Goal: Task Accomplishment & Management: Complete application form

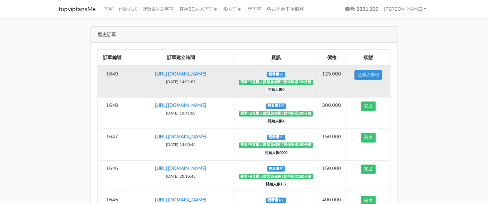
drag, startPoint x: 167, startPoint y: 88, endPoint x: 223, endPoint y: 88, distance: 56.0
click at [223, 88] on td "[URL][DOMAIN_NAME] [DATE] 14:01:07" at bounding box center [181, 82] width 108 height 32
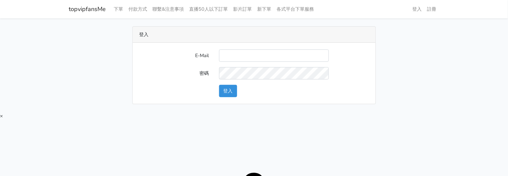
type input "[EMAIL_ADDRESS][DOMAIN_NAME]"
click at [233, 90] on button "登入" at bounding box center [228, 91] width 18 height 12
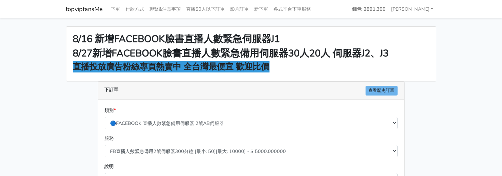
click at [453, 23] on main "8/16 新增FACEBOOK臉書直播人數緊急伺服器J1 8/27新增FACEBOOK臉書直播人數緊急備用伺服器30人20人 伺服器J2、J3 直播投放廣告粉…" at bounding box center [251, 179] width 502 height 322
